Goal: Task Accomplishment & Management: Complete application form

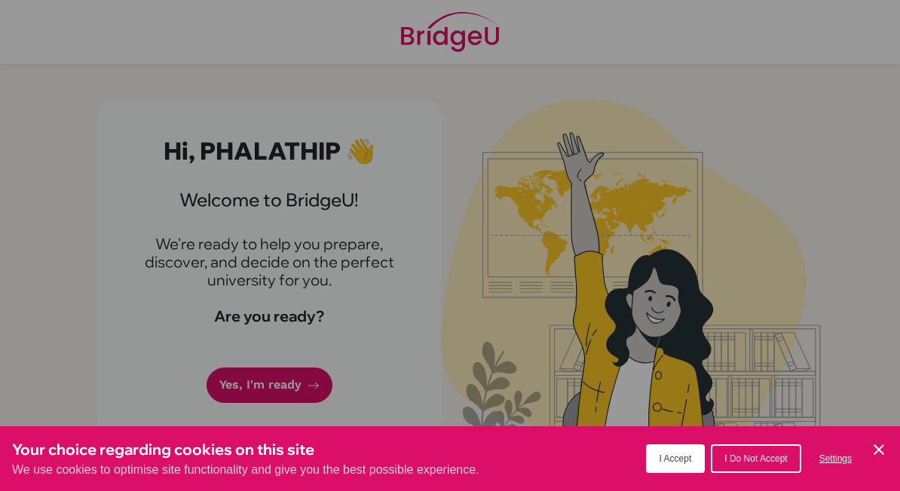
scroll to position [105, 0]
click at [886, 452] on icon "Cookie Control Close Icon" at bounding box center [879, 450] width 18 height 18
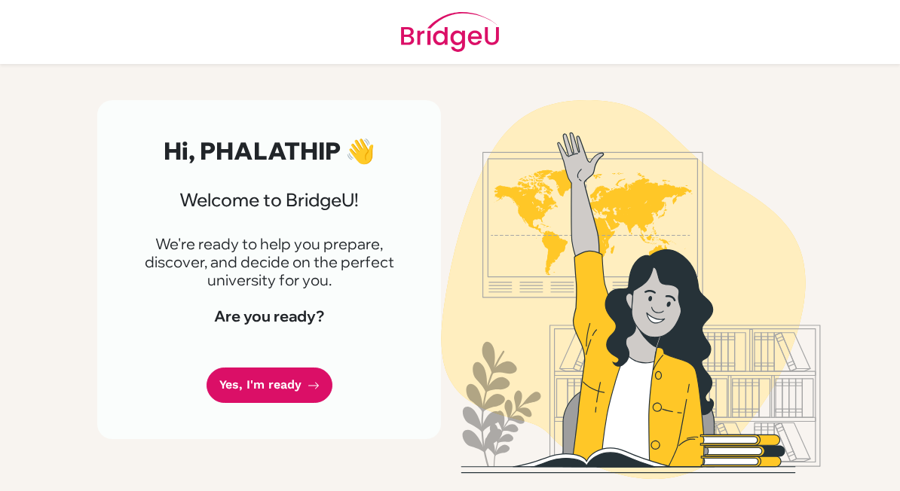
click at [221, 368] on link "Yes, I'm ready" at bounding box center [270, 385] width 126 height 35
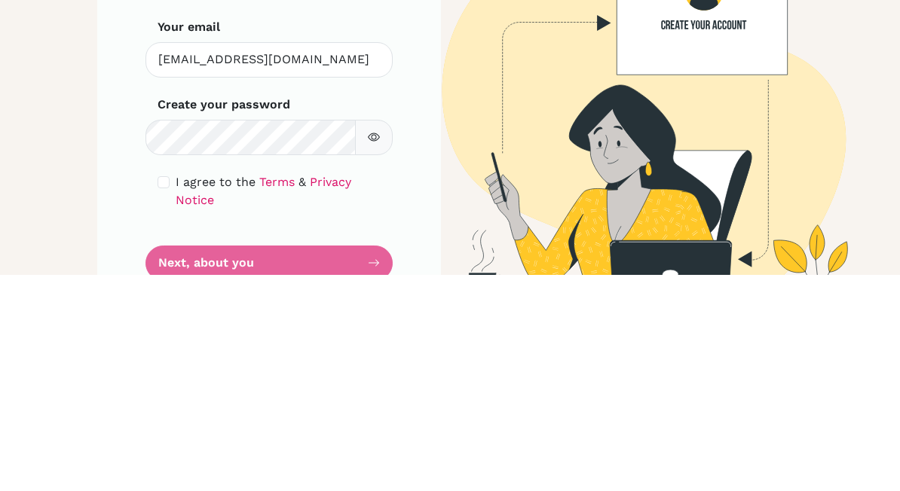
scroll to position [104, 0]
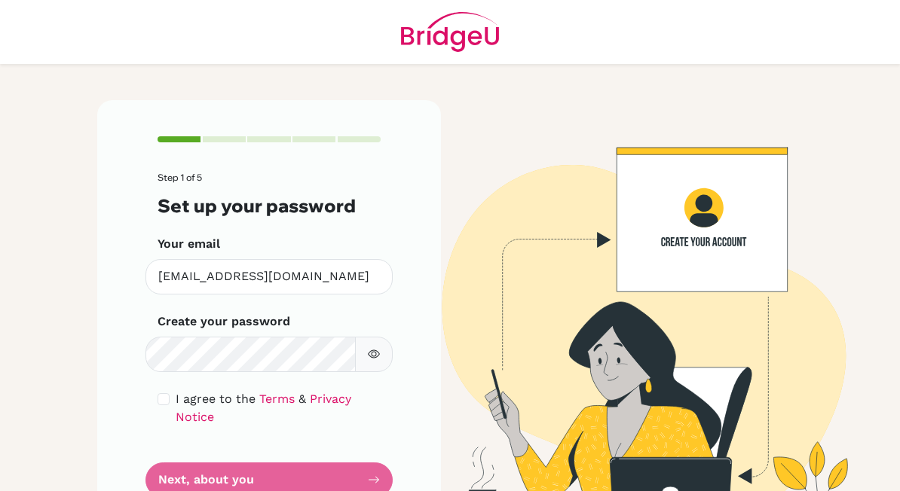
click at [154, 294] on div "Step 1 of 5 Set up your password Your email [EMAIL_ADDRESS][DOMAIN_NAME] Invali…" at bounding box center [269, 316] width 344 height 433
click at [158, 390] on div "I agree to the Terms & Privacy Notice" at bounding box center [269, 408] width 223 height 36
click at [165, 393] on input "checkbox" at bounding box center [164, 399] width 12 height 12
checkbox input "true"
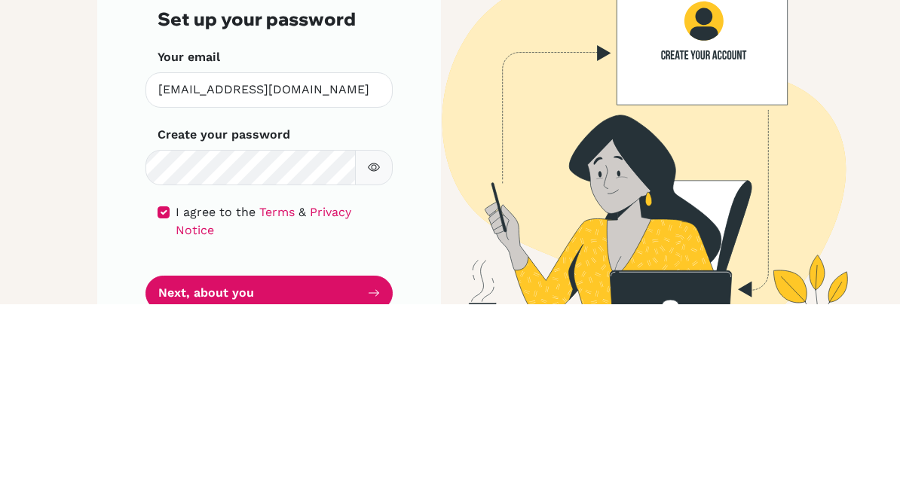
click at [377, 337] on button "button" at bounding box center [374, 354] width 38 height 35
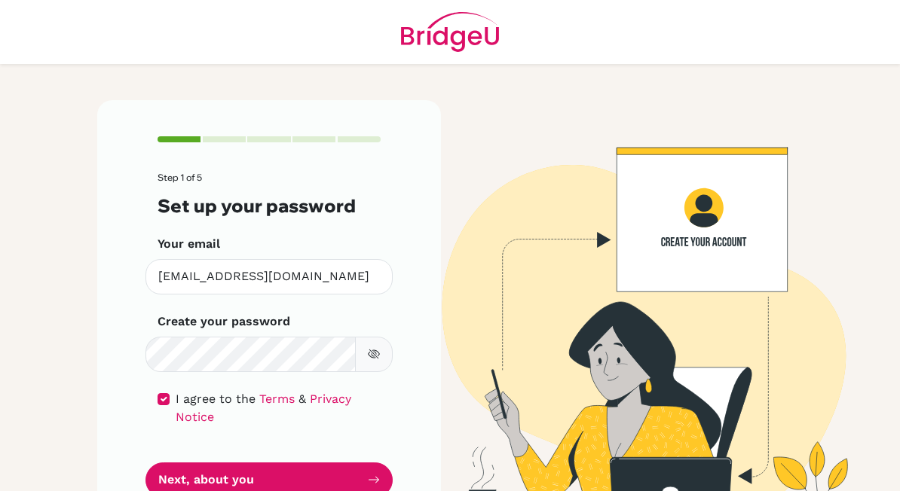
click at [179, 463] on button "Next, about you" at bounding box center [268, 480] width 247 height 35
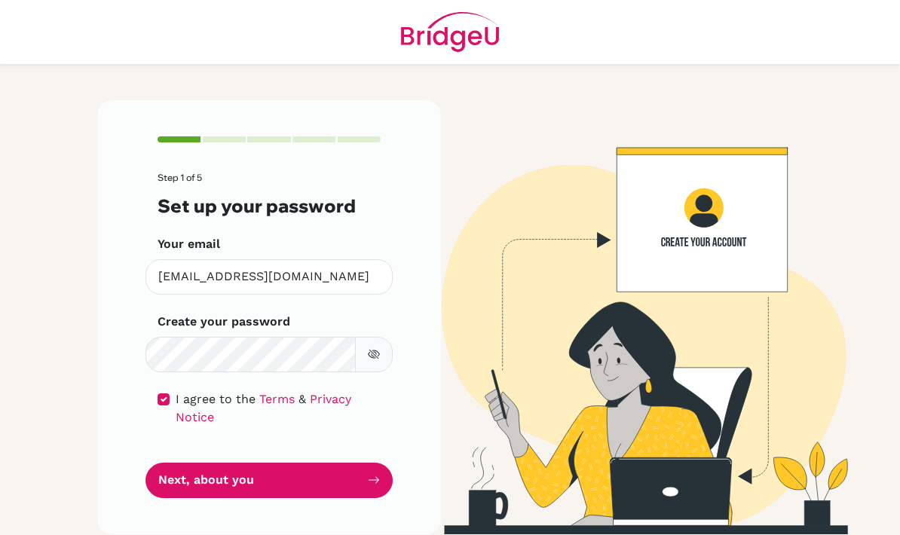
scroll to position [60, 0]
click at [183, 463] on button "Next, about you" at bounding box center [268, 480] width 247 height 35
